Goal: Navigation & Orientation: Find specific page/section

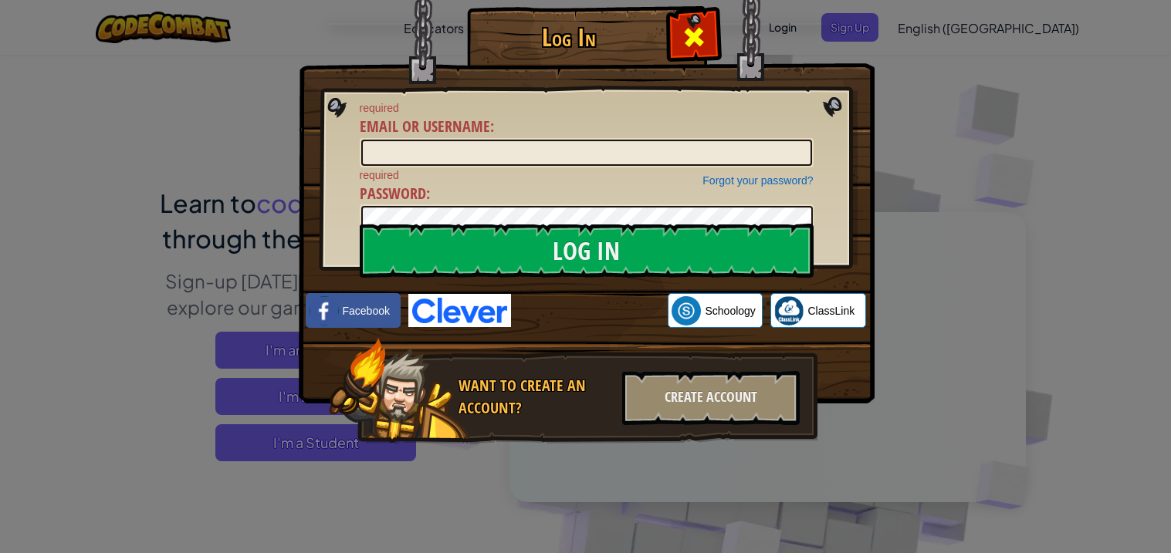
click at [678, 32] on div at bounding box center [693, 35] width 49 height 49
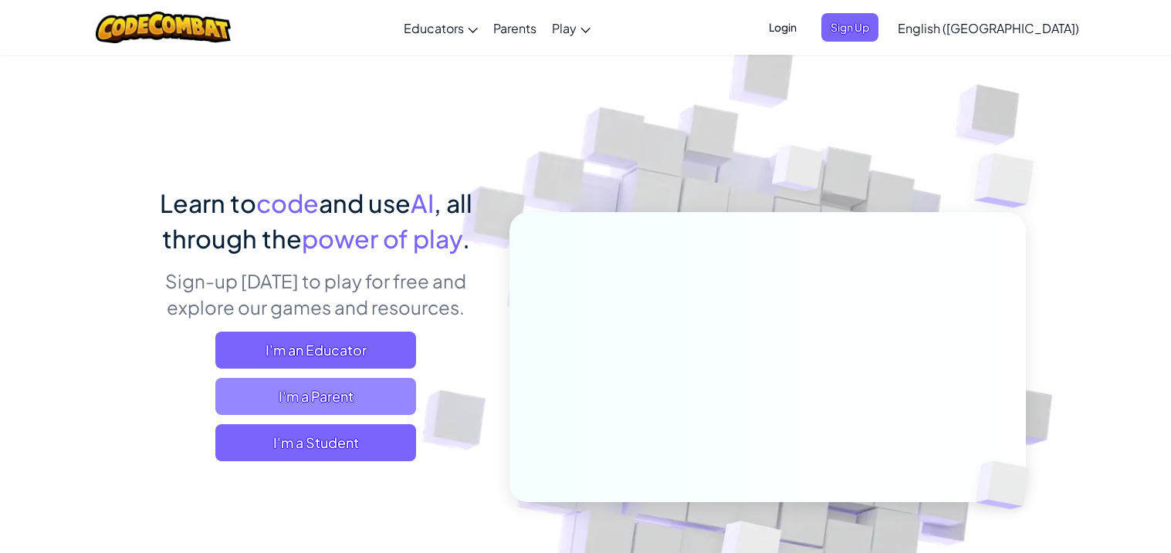
click at [398, 393] on span "I'm a Parent" at bounding box center [315, 396] width 201 height 37
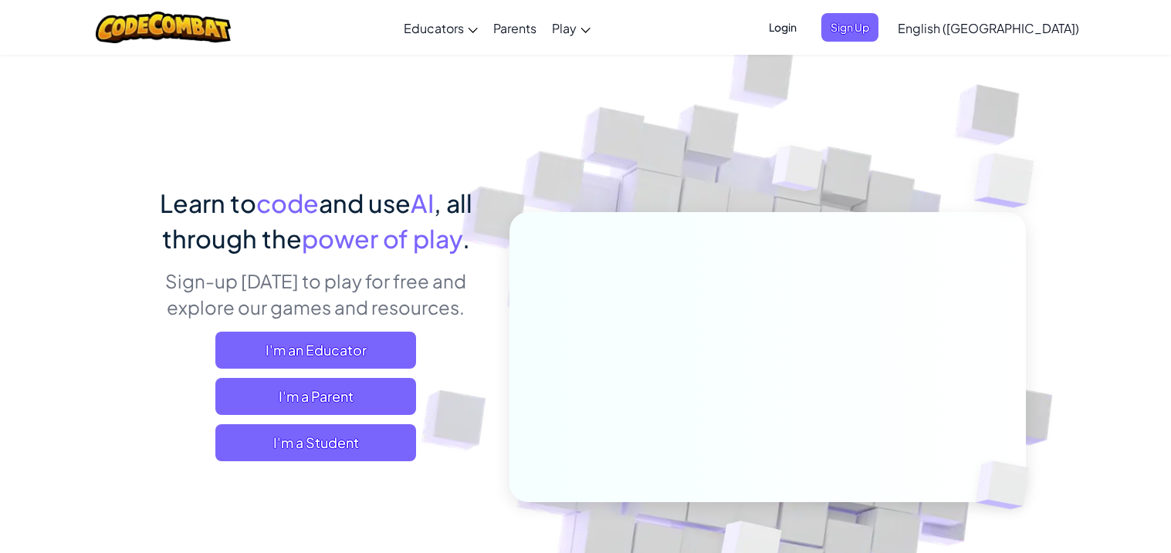
click at [371, 373] on div "I'm an Educator I'm a Parent I'm a Student" at bounding box center [316, 397] width 340 height 130
click at [372, 347] on span "I'm an Educator" at bounding box center [315, 350] width 201 height 37
